Goal: Information Seeking & Learning: Find specific fact

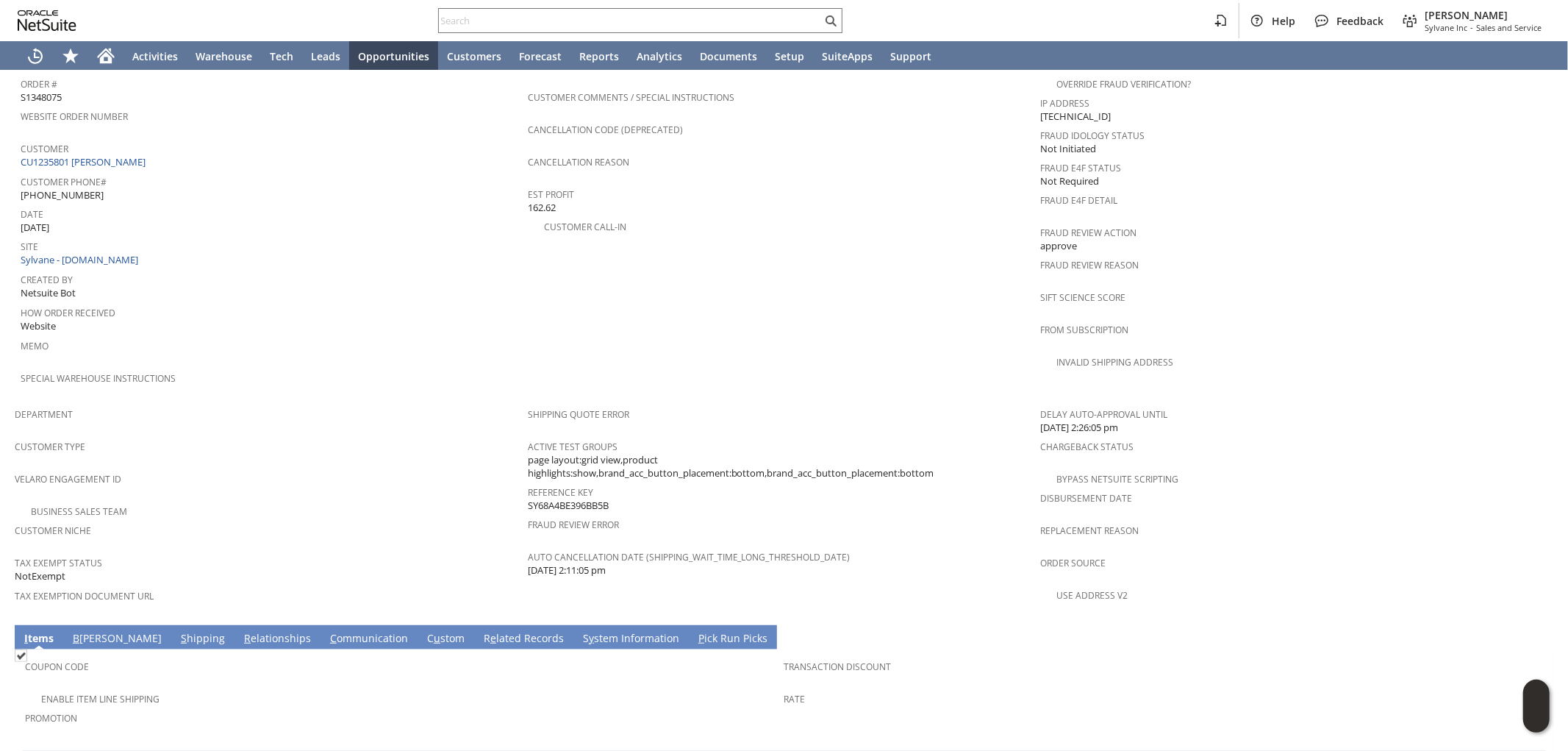
scroll to position [761, 0]
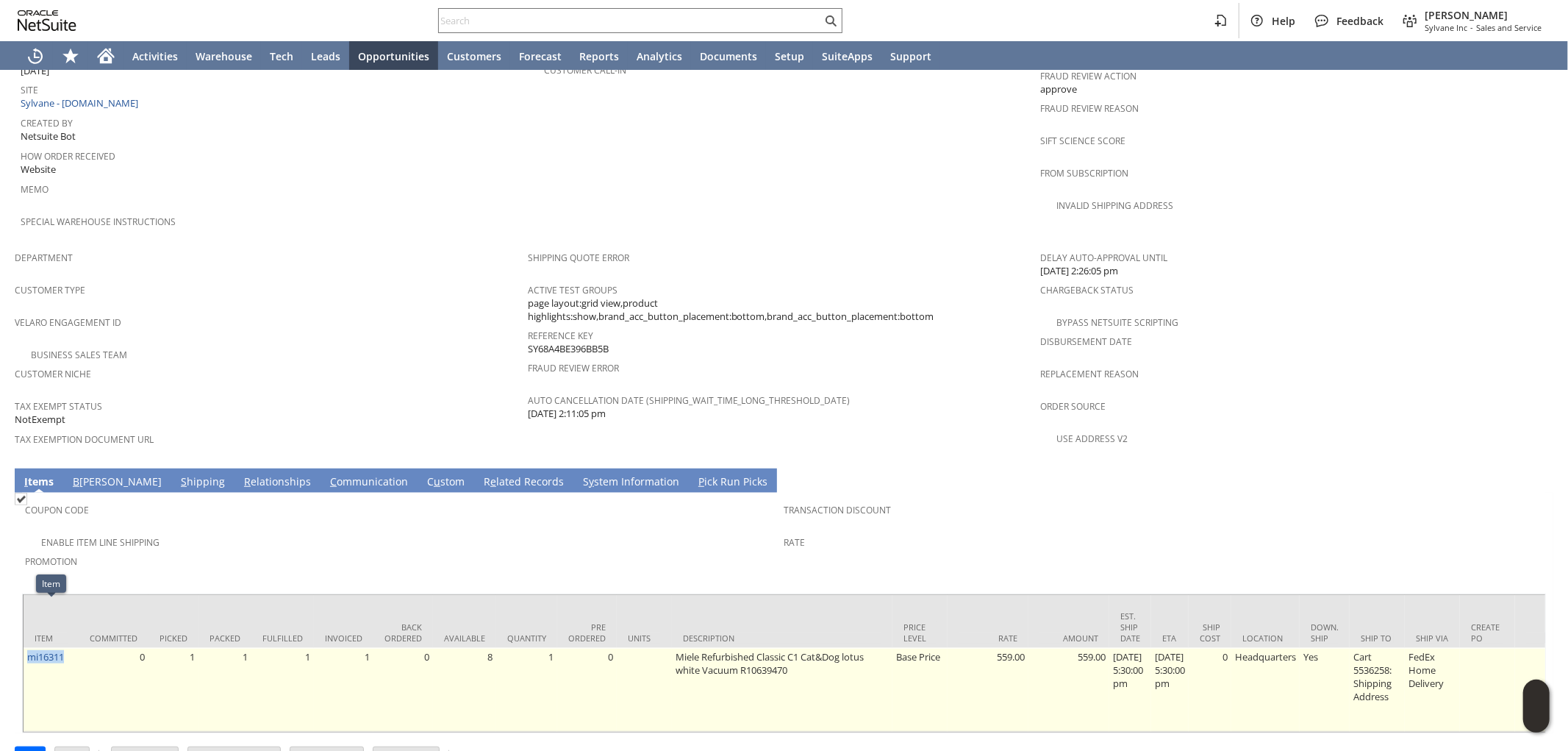
drag, startPoint x: 68, startPoint y: 612, endPoint x: 27, endPoint y: 615, distance: 41.1
click at [27, 648] on td "mi16311" at bounding box center [50, 689] width 55 height 84
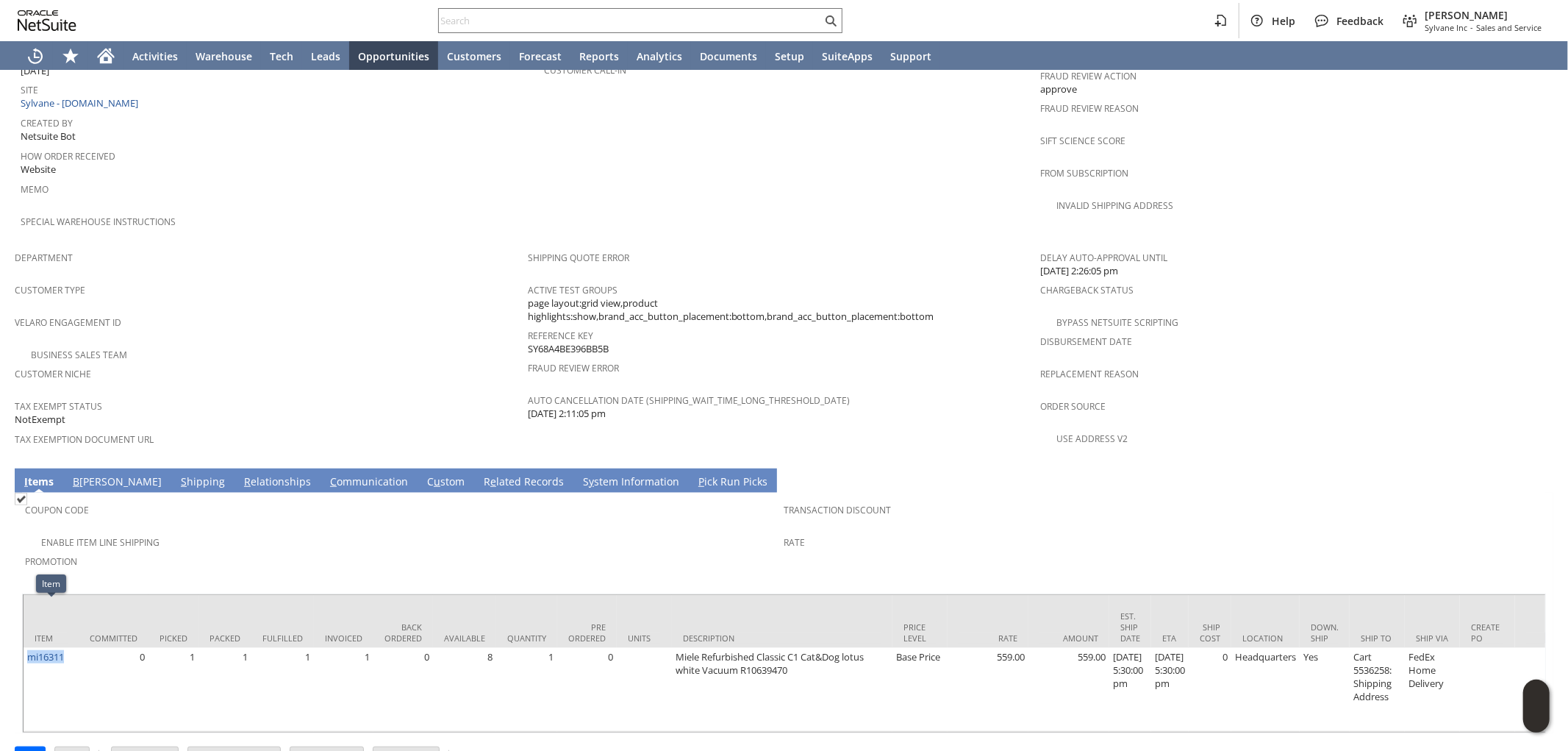
copy link "mi16311"
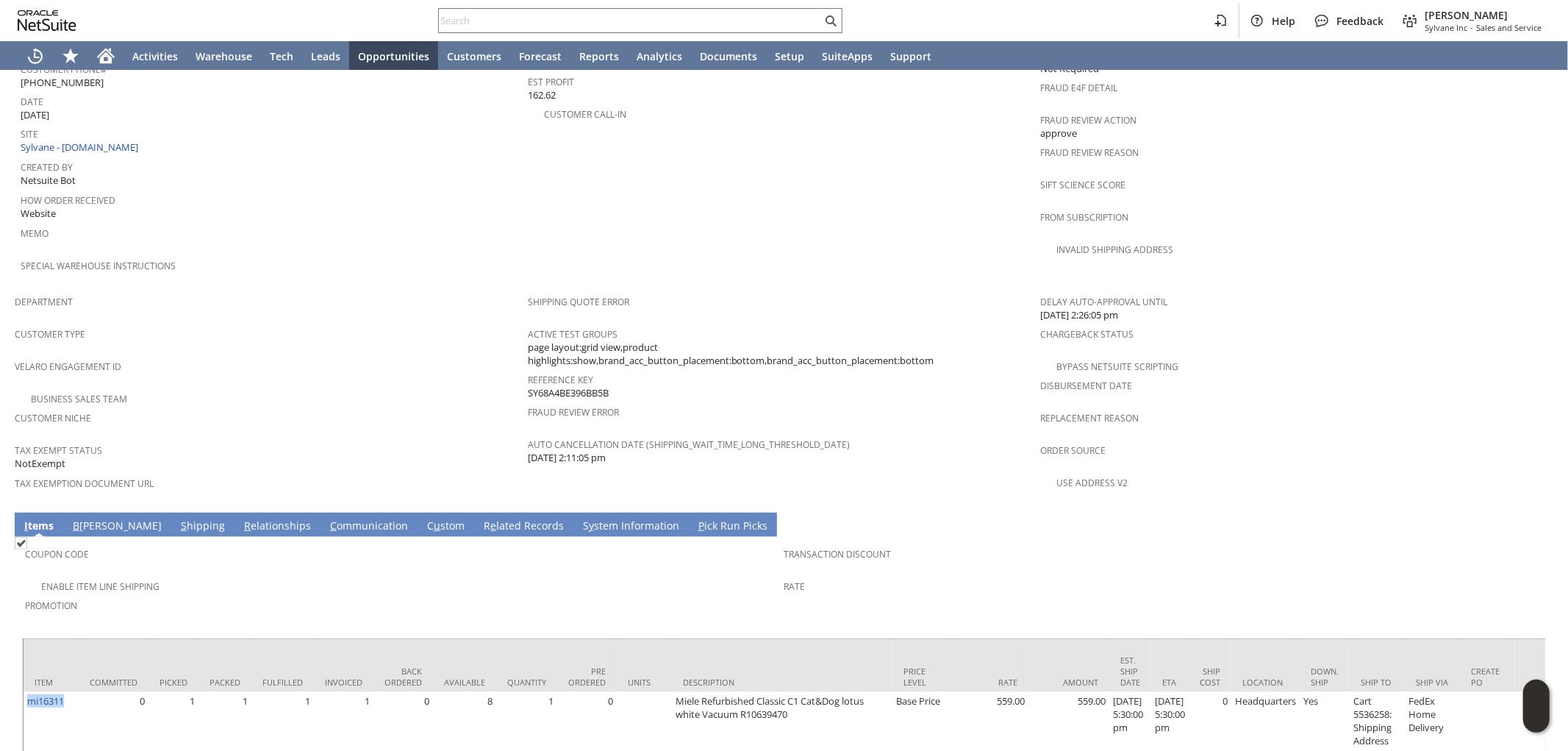
scroll to position [515, 0]
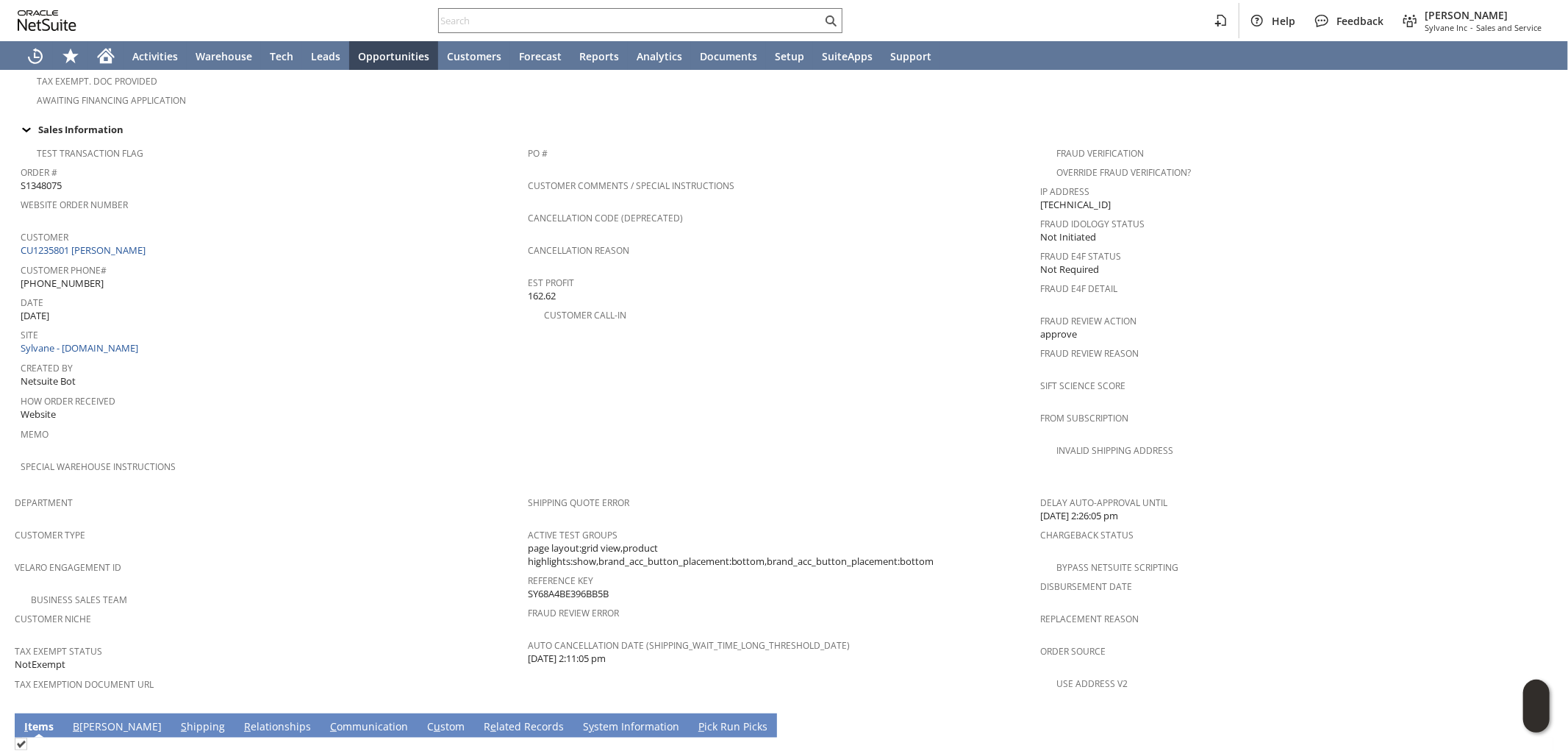
drag, startPoint x: 618, startPoint y: 555, endPoint x: 524, endPoint y: 555, distance: 94.0
click at [528, 570] on div "Reference Key SY68A4BE396BB5B" at bounding box center [781, 586] width 506 height 31
copy span "SY68A4BE396BB5B"
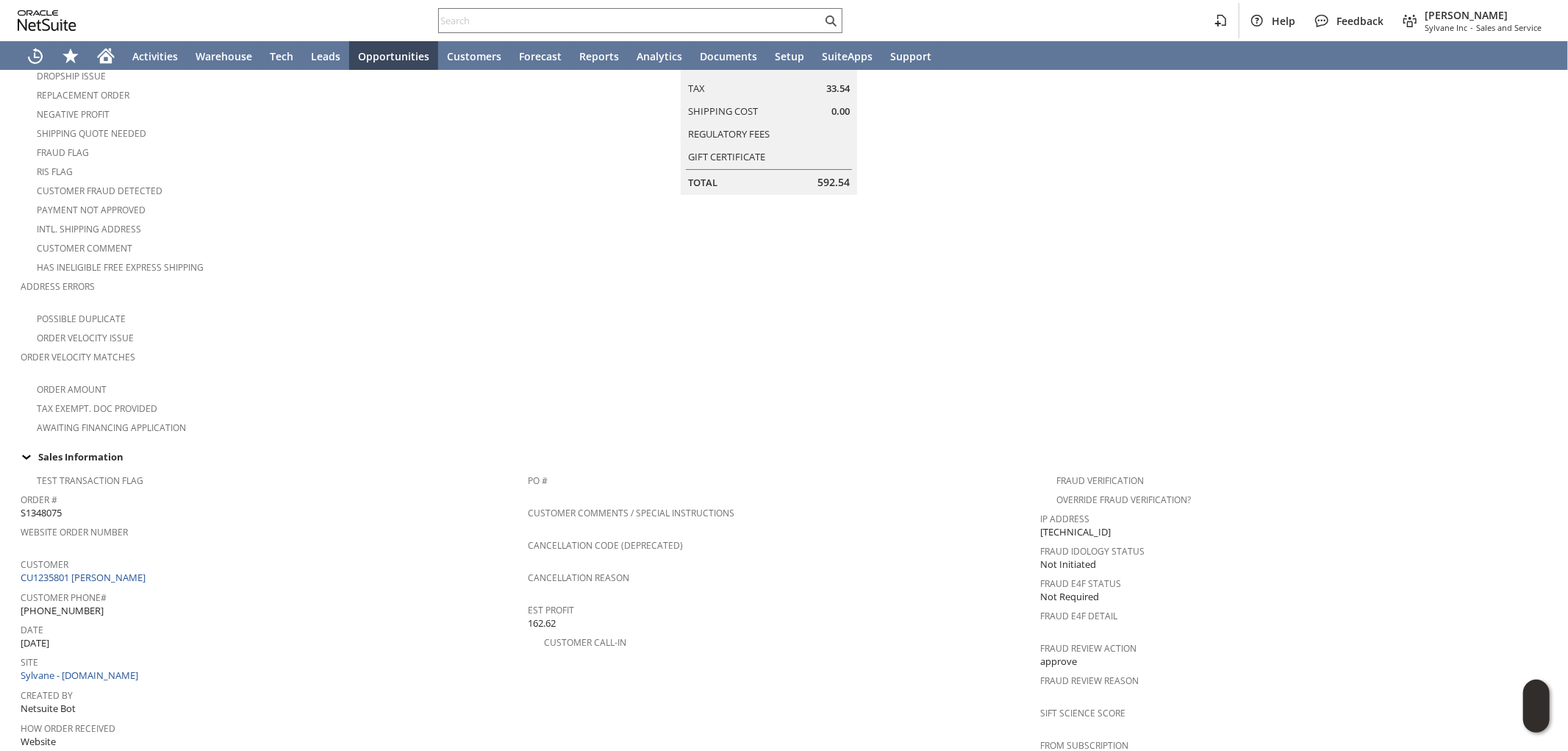
scroll to position [0, 0]
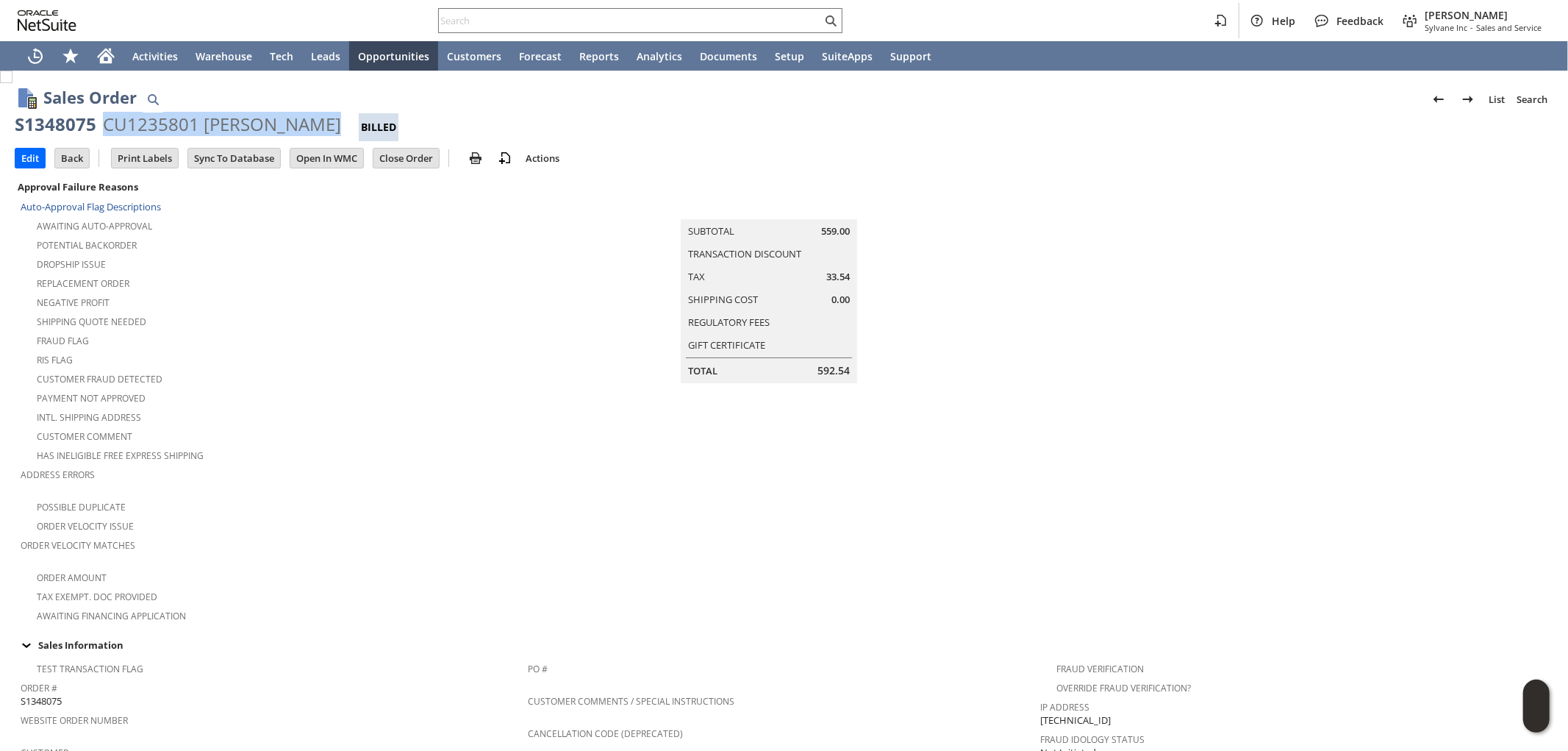
drag, startPoint x: 320, startPoint y: 125, endPoint x: 111, endPoint y: 130, distance: 209.1
click at [105, 130] on div "CU1235801 [PERSON_NAME]" at bounding box center [222, 124] width 238 height 23
copy div "CU1235801 [PERSON_NAME]"
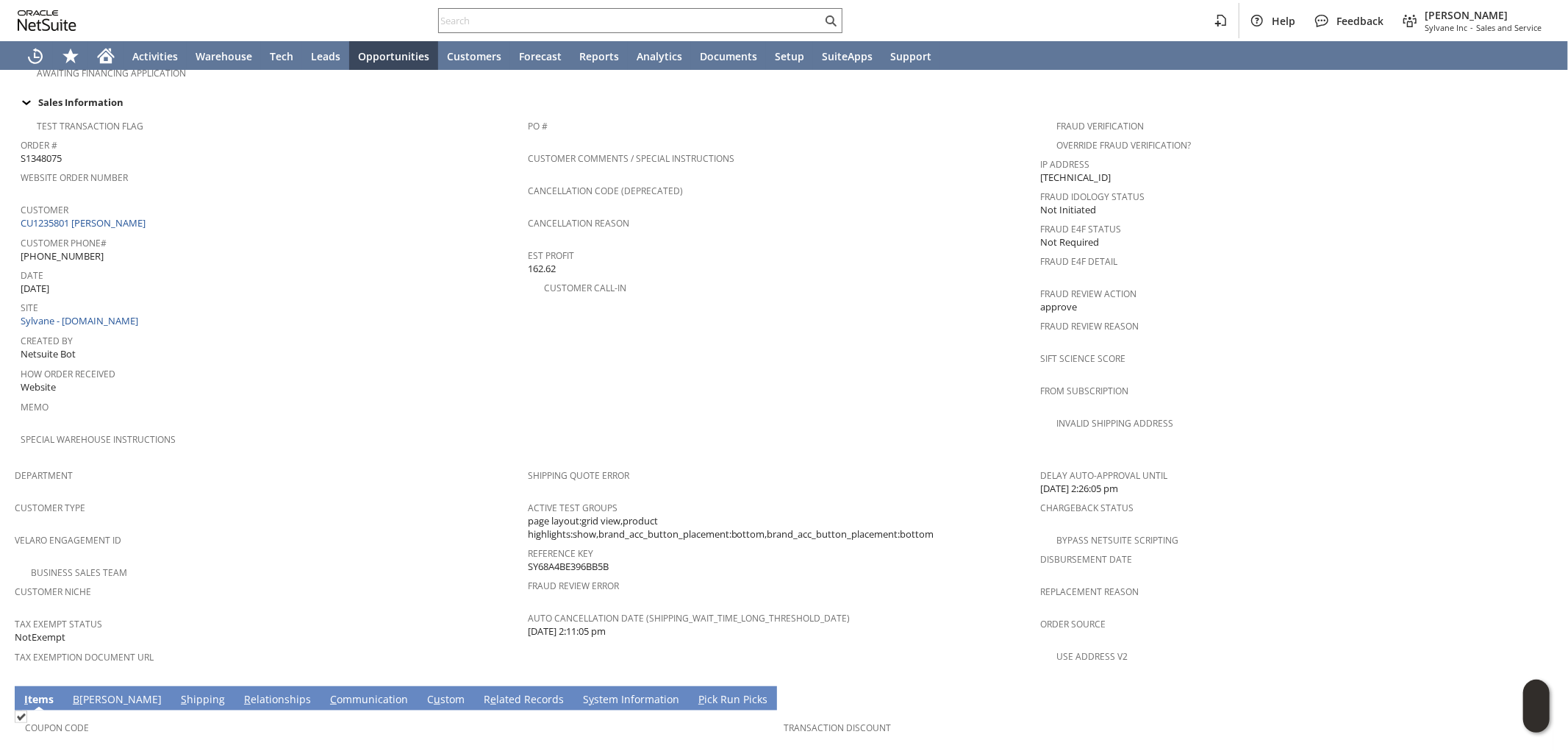
scroll to position [571, 0]
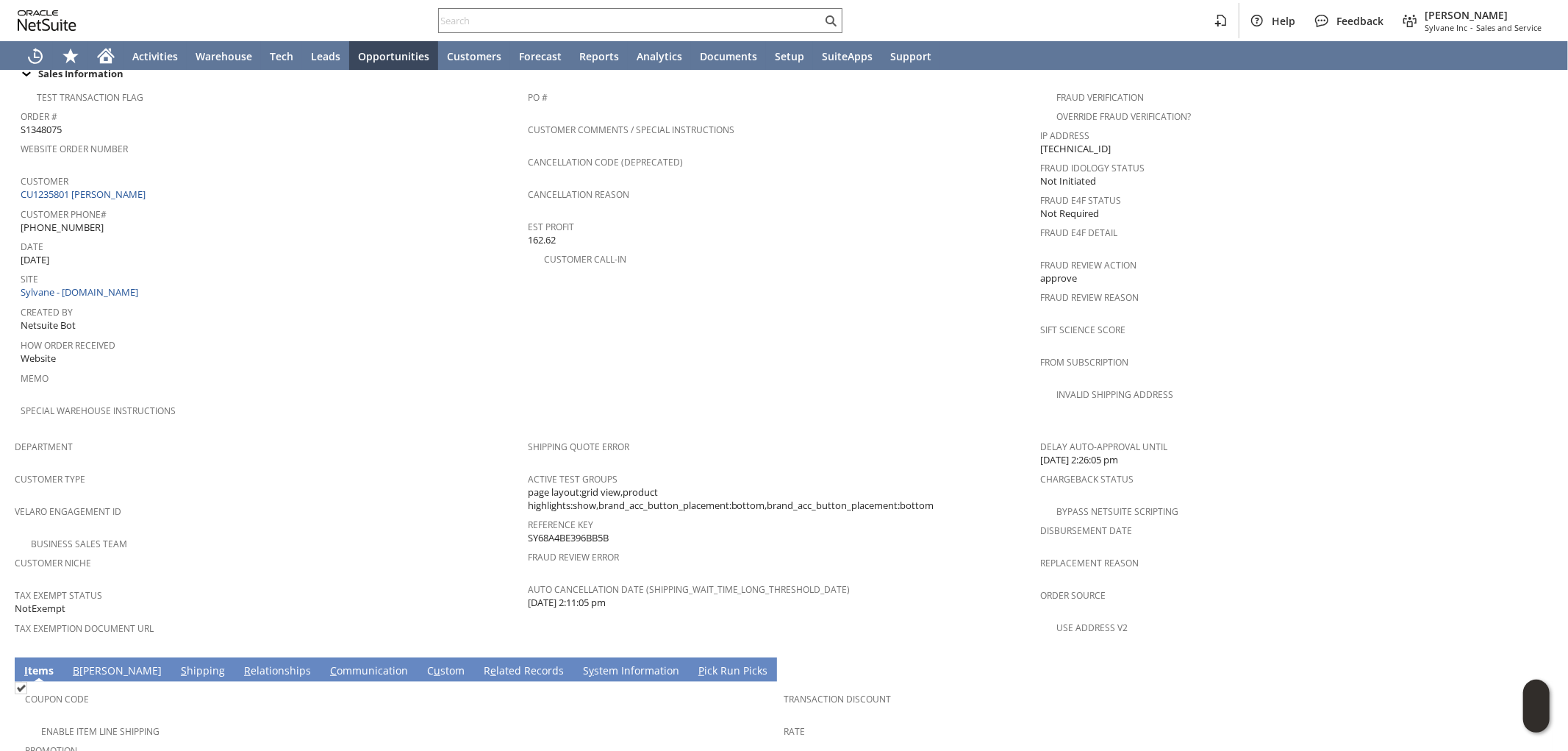
drag, startPoint x: 618, startPoint y: 493, endPoint x: 523, endPoint y: 497, distance: 95.1
click at [523, 497] on tr "Department Customer Type Velaro Engagement ID Business Sales Team Customer Nich…" at bounding box center [784, 541] width 1538 height 217
click at [606, 531] on span "SY68A4BE396BB5B" at bounding box center [568, 538] width 81 height 14
drag, startPoint x: 608, startPoint y: 498, endPoint x: 524, endPoint y: 501, distance: 84.1
click at [528, 531] on span "SY68A4BE396BB5B" at bounding box center [568, 538] width 81 height 14
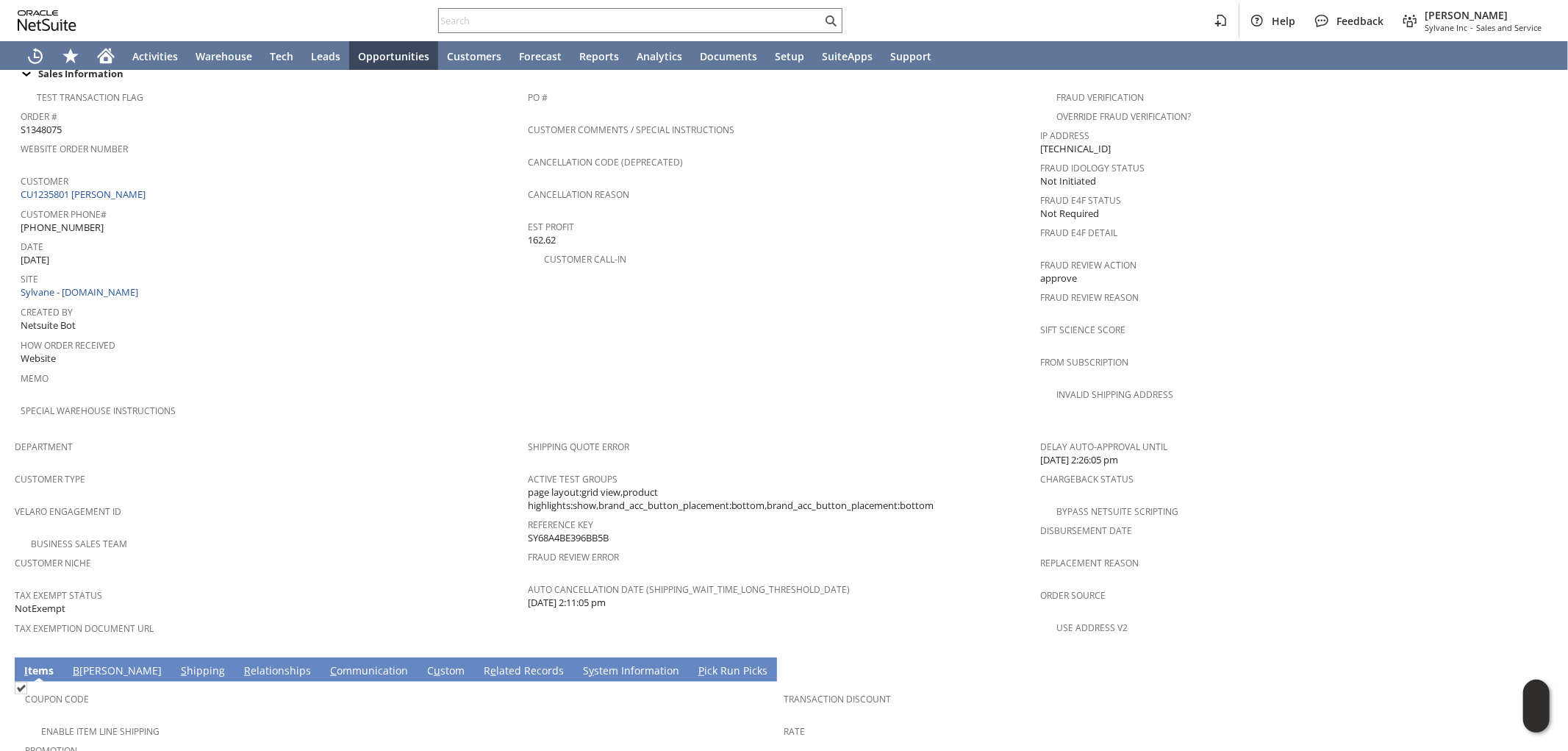
copy span "SY68A4BE396BB5B"
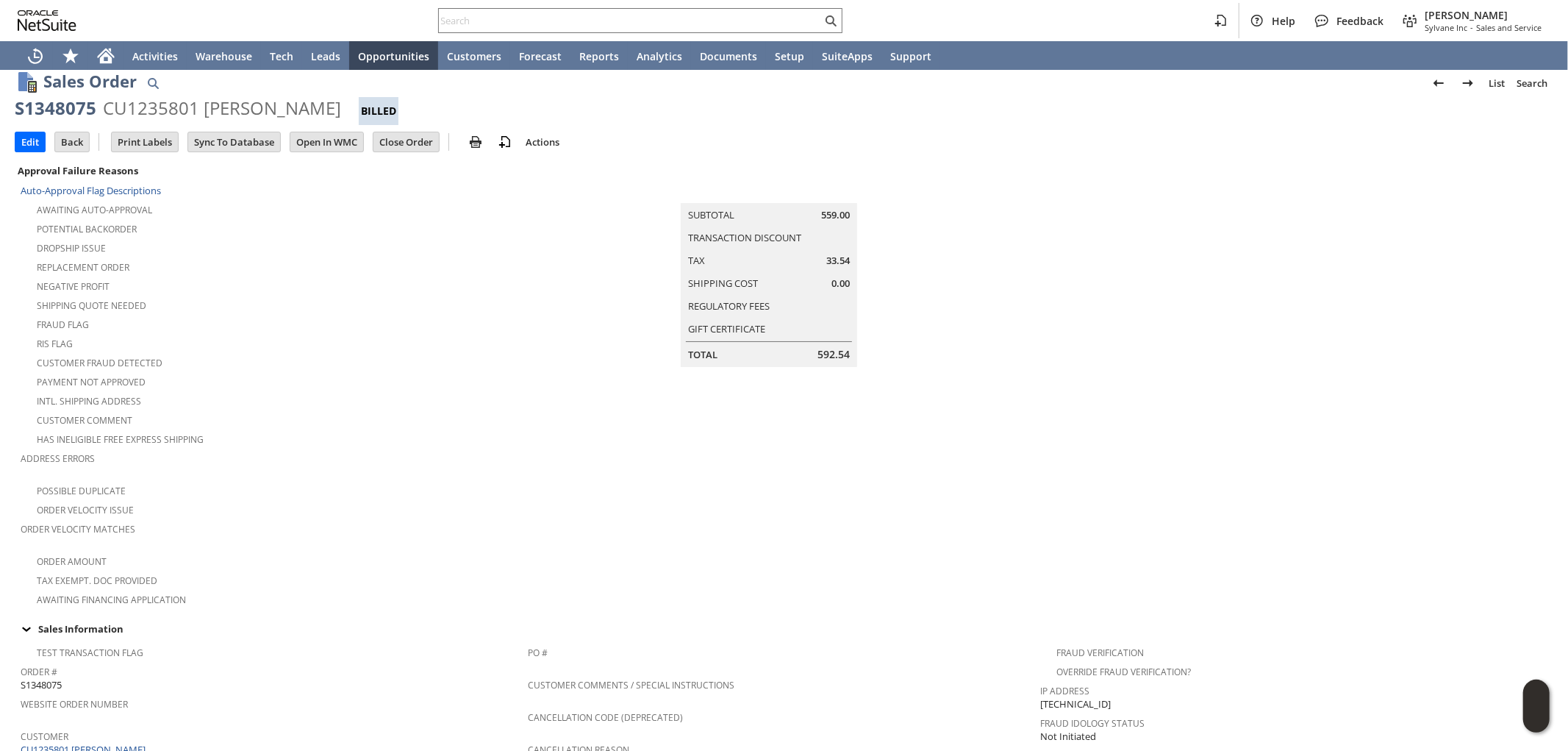
scroll to position [0, 0]
